Goal: Task Accomplishment & Management: Manage account settings

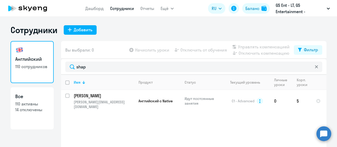
select select "30"
click at [130, 64] on input "shap" at bounding box center [193, 67] width 257 height 11
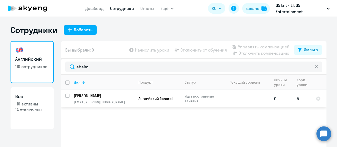
type input "abaim"
click at [185, 96] on p "Идут постоянные занятия" at bounding box center [203, 98] width 36 height 9
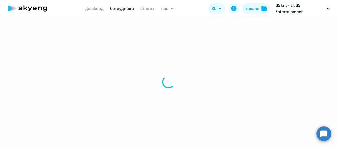
select select "english"
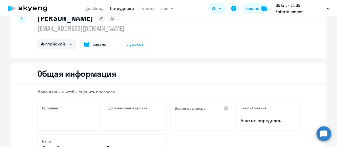
scroll to position [18, 0]
click at [139, 45] on span "5 уроков" at bounding box center [134, 44] width 17 height 6
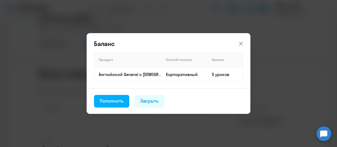
click at [242, 43] on icon at bounding box center [241, 44] width 4 height 4
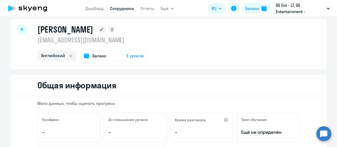
scroll to position [0, 0]
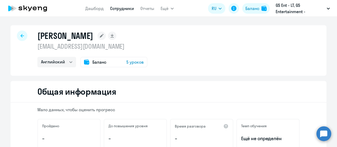
click at [22, 38] on div at bounding box center [22, 36] width 11 height 11
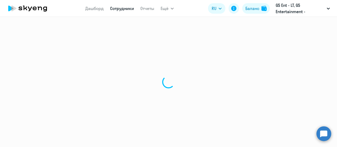
select select "30"
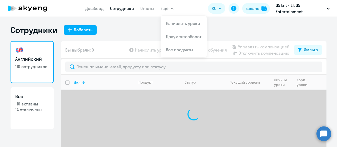
click at [169, 8] on button "Ещё" at bounding box center [167, 8] width 13 height 11
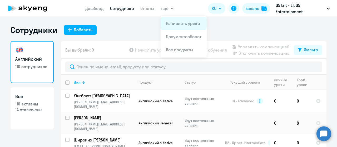
click at [174, 18] on li "Начислить уроки" at bounding box center [184, 23] width 46 height 13
click at [174, 23] on link "Начислить уроки" at bounding box center [183, 23] width 34 height 5
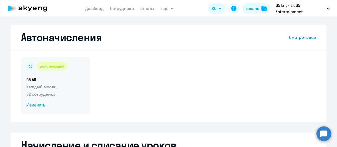
select select "10"
click at [39, 106] on span "Изменить" at bounding box center [55, 105] width 58 height 6
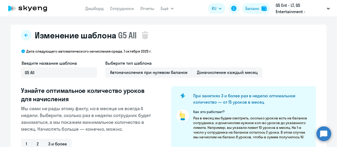
select select "10"
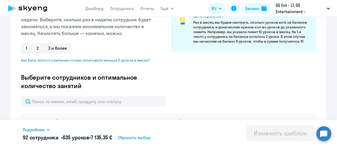
scroll to position [99, 0]
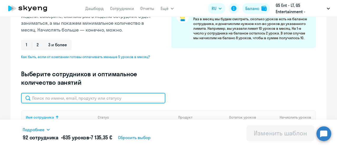
click at [85, 97] on input "text" at bounding box center [93, 98] width 144 height 11
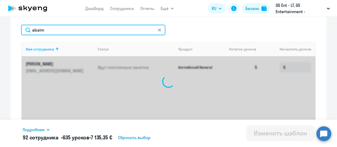
scroll to position [185, 0]
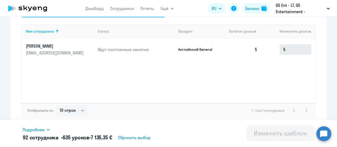
type input "abaim"
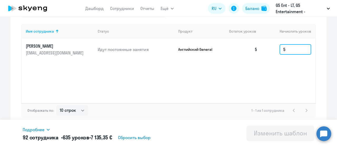
drag, startPoint x: 288, startPoint y: 48, endPoint x: 267, endPoint y: 50, distance: 21.7
click at [267, 50] on td "5" at bounding box center [289, 49] width 54 height 22
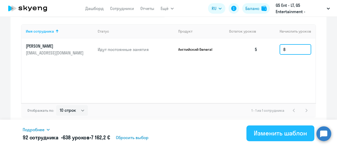
type input "8"
click at [297, 128] on button "Изменить шаблон" at bounding box center [281, 134] width 68 height 16
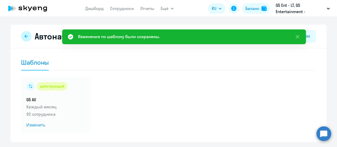
click at [24, 38] on icon at bounding box center [26, 36] width 4 height 4
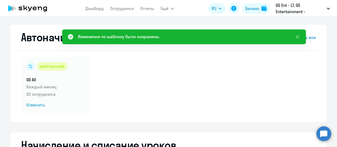
select select "10"
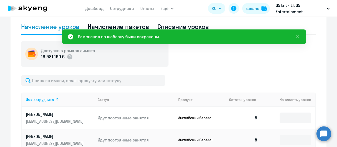
scroll to position [140, 0]
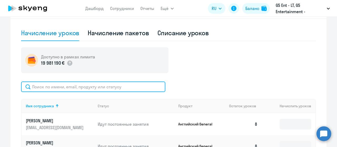
click at [83, 89] on input "text" at bounding box center [93, 87] width 144 height 11
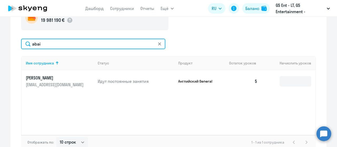
scroll to position [184, 0]
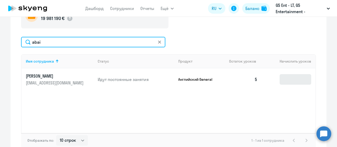
type input "abai"
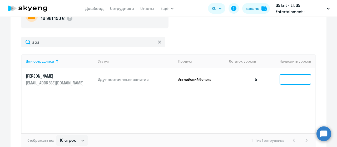
click at [291, 78] on input at bounding box center [296, 79] width 32 height 11
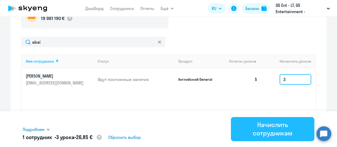
type input "3"
click at [279, 125] on div "Начислить сотрудникам" at bounding box center [272, 129] width 69 height 17
